Goal: Task Accomplishment & Management: Manage account settings

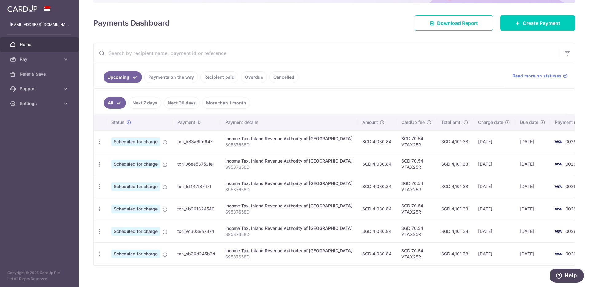
scroll to position [84, 0]
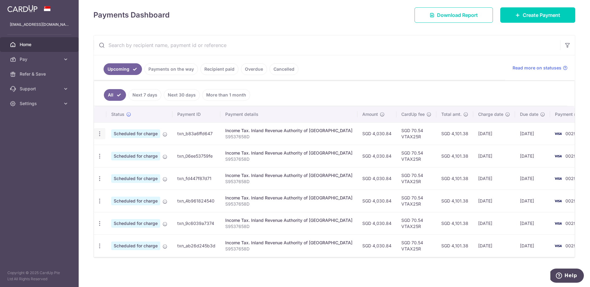
click at [97, 135] on icon "button" at bounding box center [99, 133] width 6 height 6
click at [123, 165] on span "Cancel payment" at bounding box center [132, 165] width 41 height 7
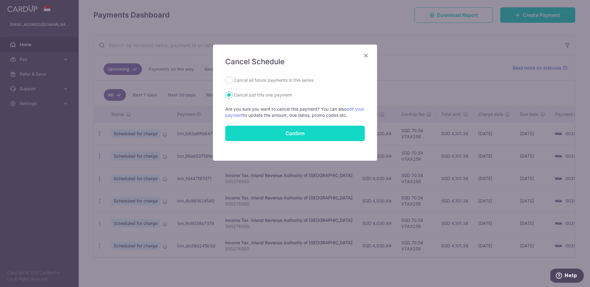
click at [314, 134] on button "Confirm" at bounding box center [294, 133] width 139 height 15
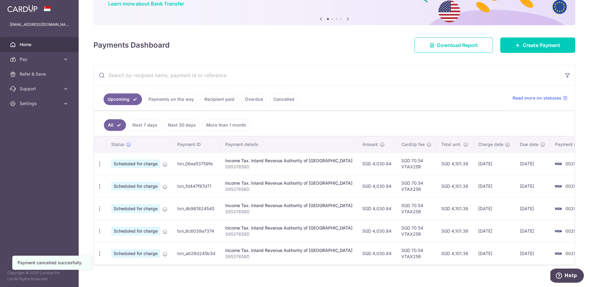
scroll to position [54, 0]
click at [145, 273] on div "× Pause Schedule Pause all future payments in this series Pause just this one p…" at bounding box center [334, 143] width 511 height 287
click at [278, 45] on div "Payments Dashboard Download Report Create Payment" at bounding box center [333, 43] width 481 height 18
